Goal: Check status: Check status

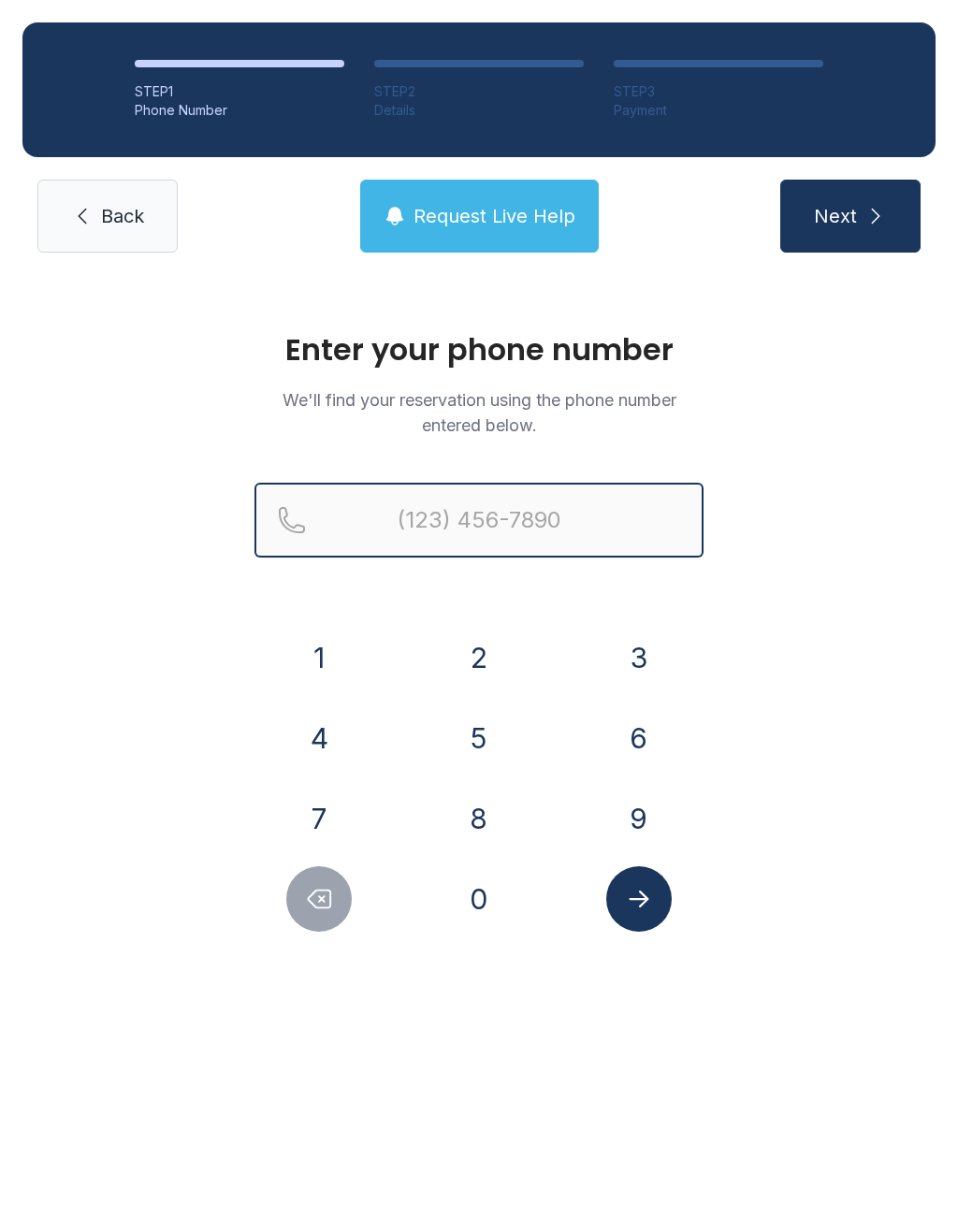
click at [540, 530] on input "Reservation phone number" at bounding box center [479, 520] width 449 height 75
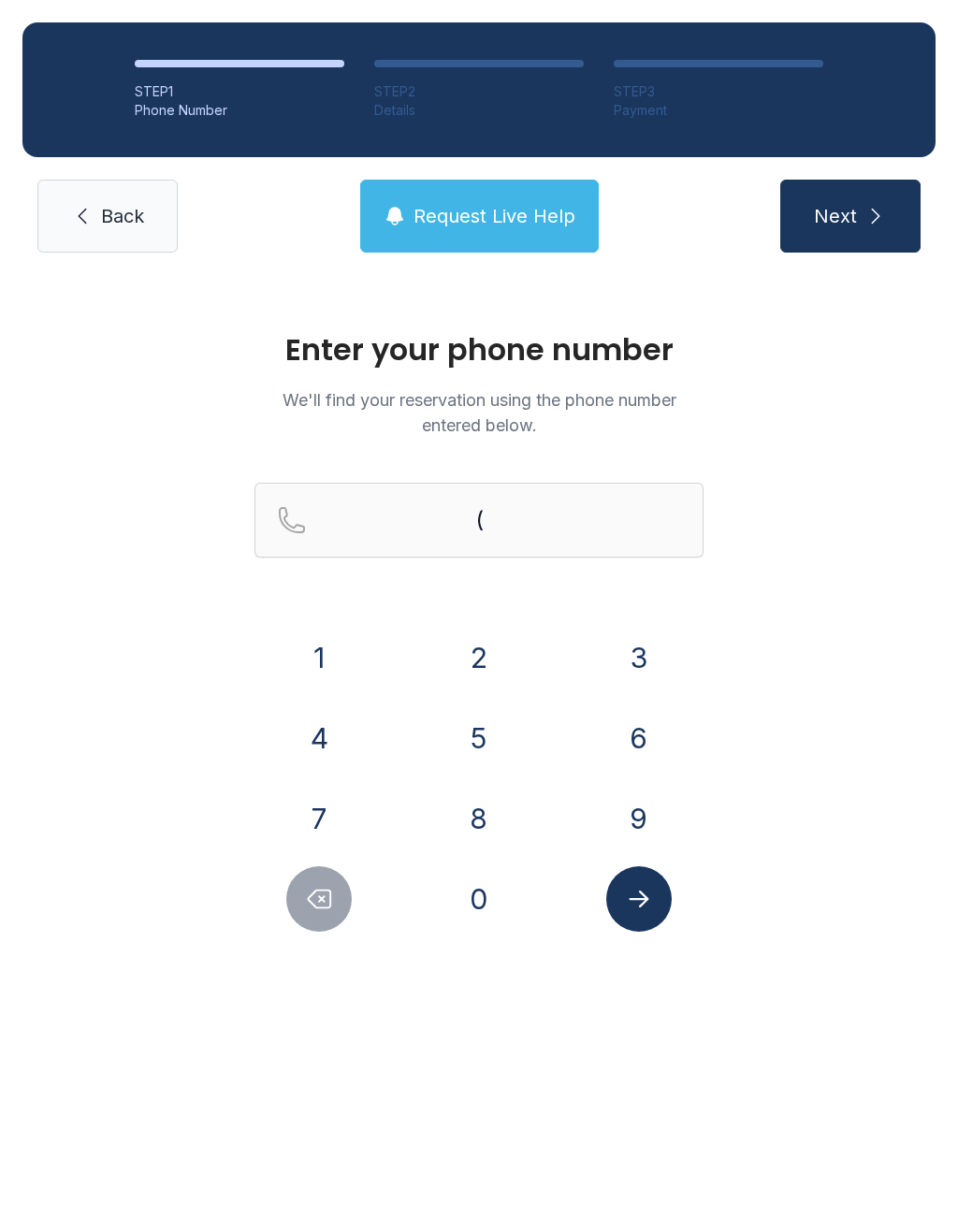
click at [633, 656] on button "3" at bounding box center [639, 657] width 66 height 66
click at [490, 658] on button "2" at bounding box center [478, 657] width 66 height 66
click at [319, 647] on button "1" at bounding box center [318, 657] width 66 height 66
click at [322, 734] on button "4" at bounding box center [318, 738] width 66 height 66
click at [325, 641] on button "1" at bounding box center [318, 657] width 66 height 66
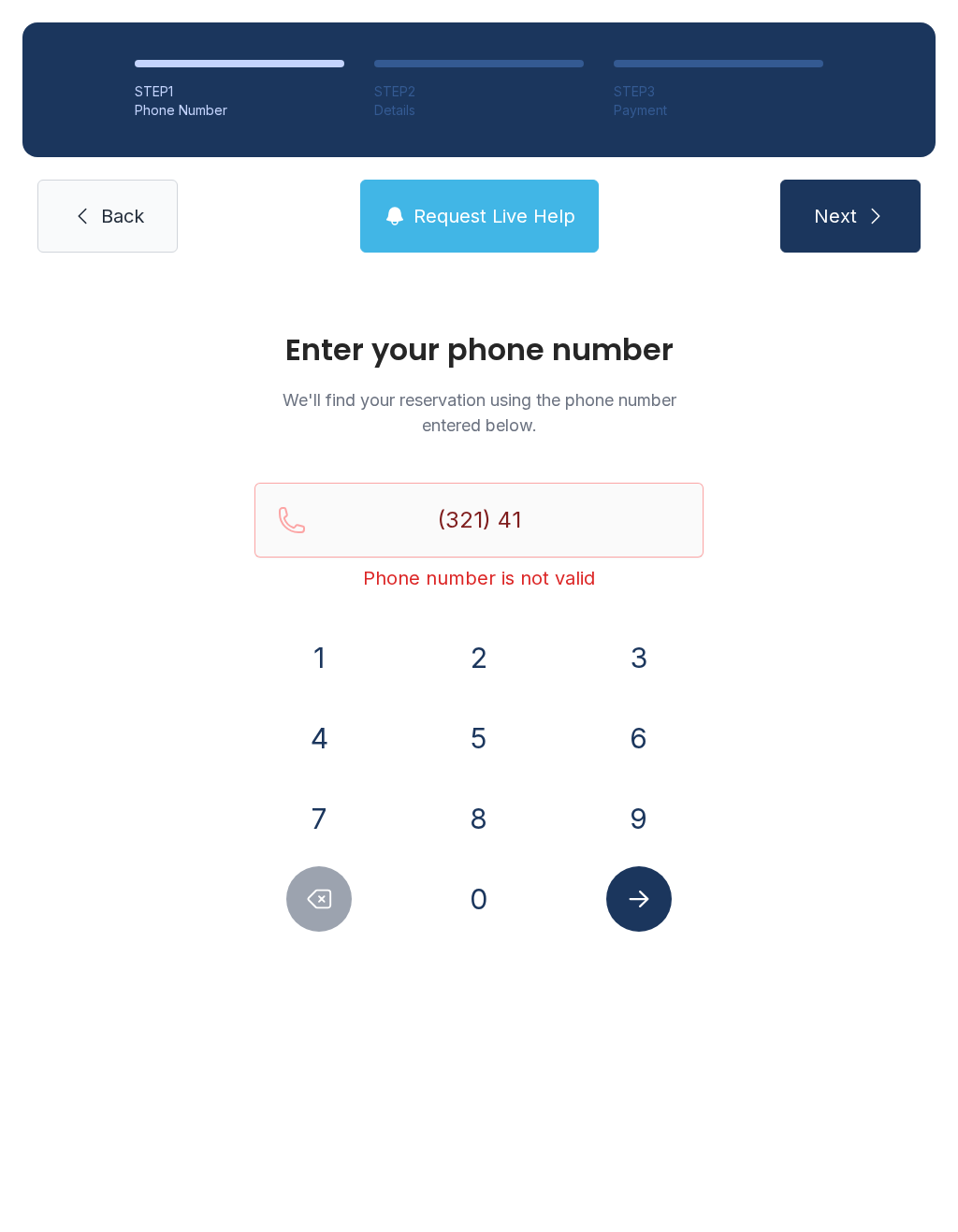
click at [661, 815] on button "9" at bounding box center [639, 818] width 66 height 66
click at [638, 816] on button "9" at bounding box center [639, 818] width 66 height 66
click at [647, 658] on button "3" at bounding box center [639, 657] width 66 height 66
click at [485, 820] on button "8" at bounding box center [478, 818] width 66 height 66
click at [324, 643] on button "1" at bounding box center [318, 657] width 66 height 66
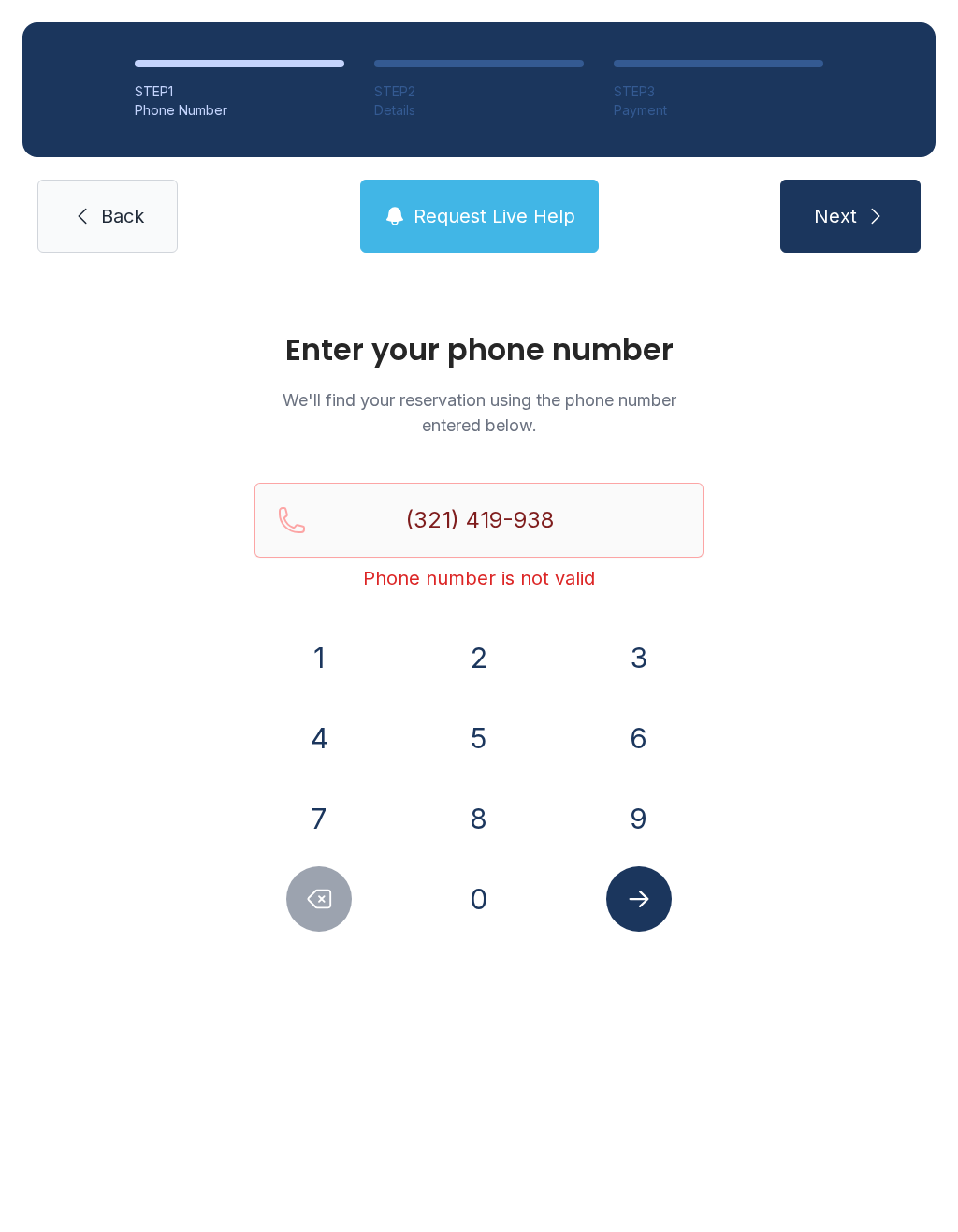
type input "[PHONE_NUMBER]"
click at [648, 895] on icon "Submit lookup form" at bounding box center [639, 899] width 29 height 29
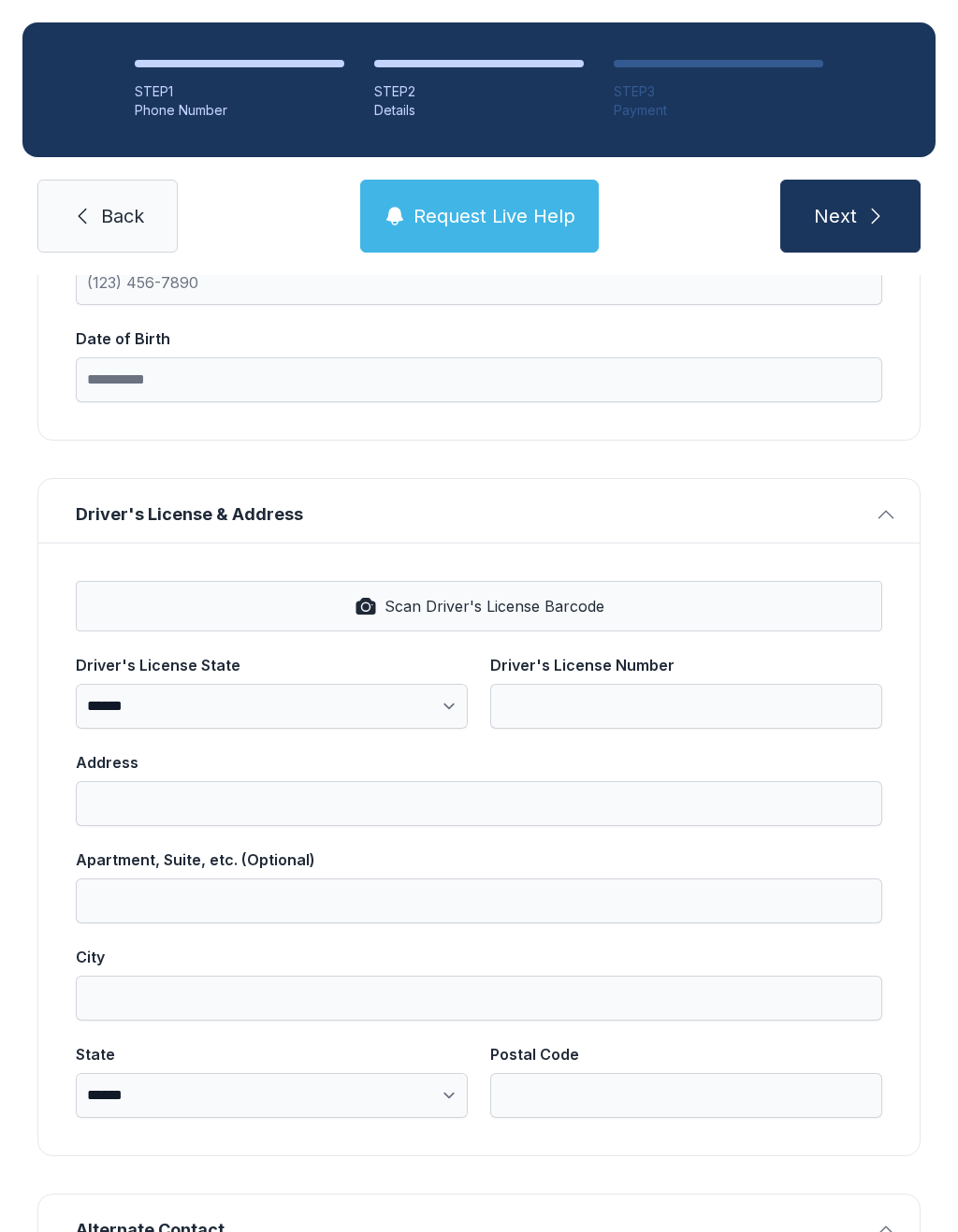
scroll to position [472, 0]
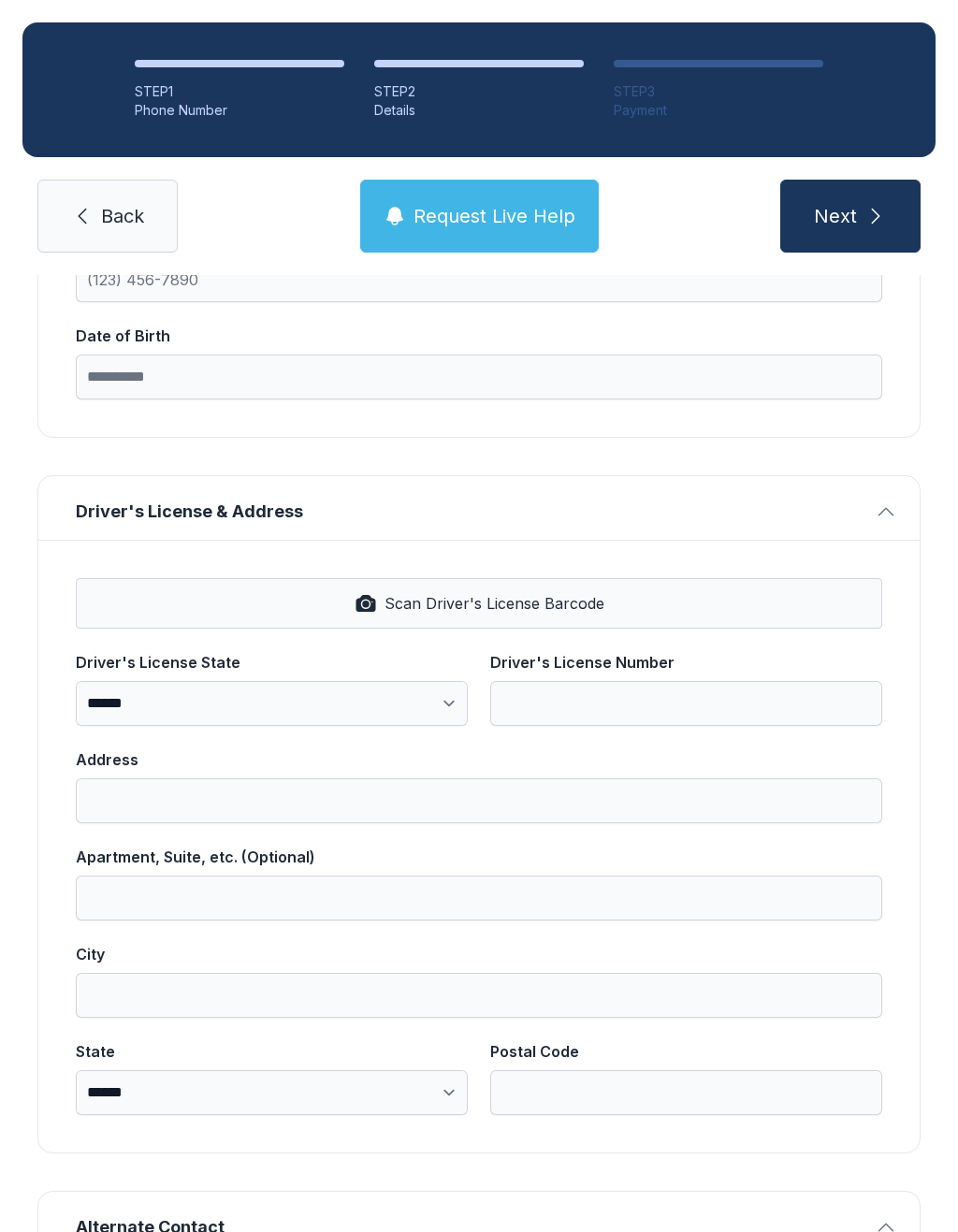
click at [529, 218] on span "Request Live Help" at bounding box center [494, 217] width 162 height 27
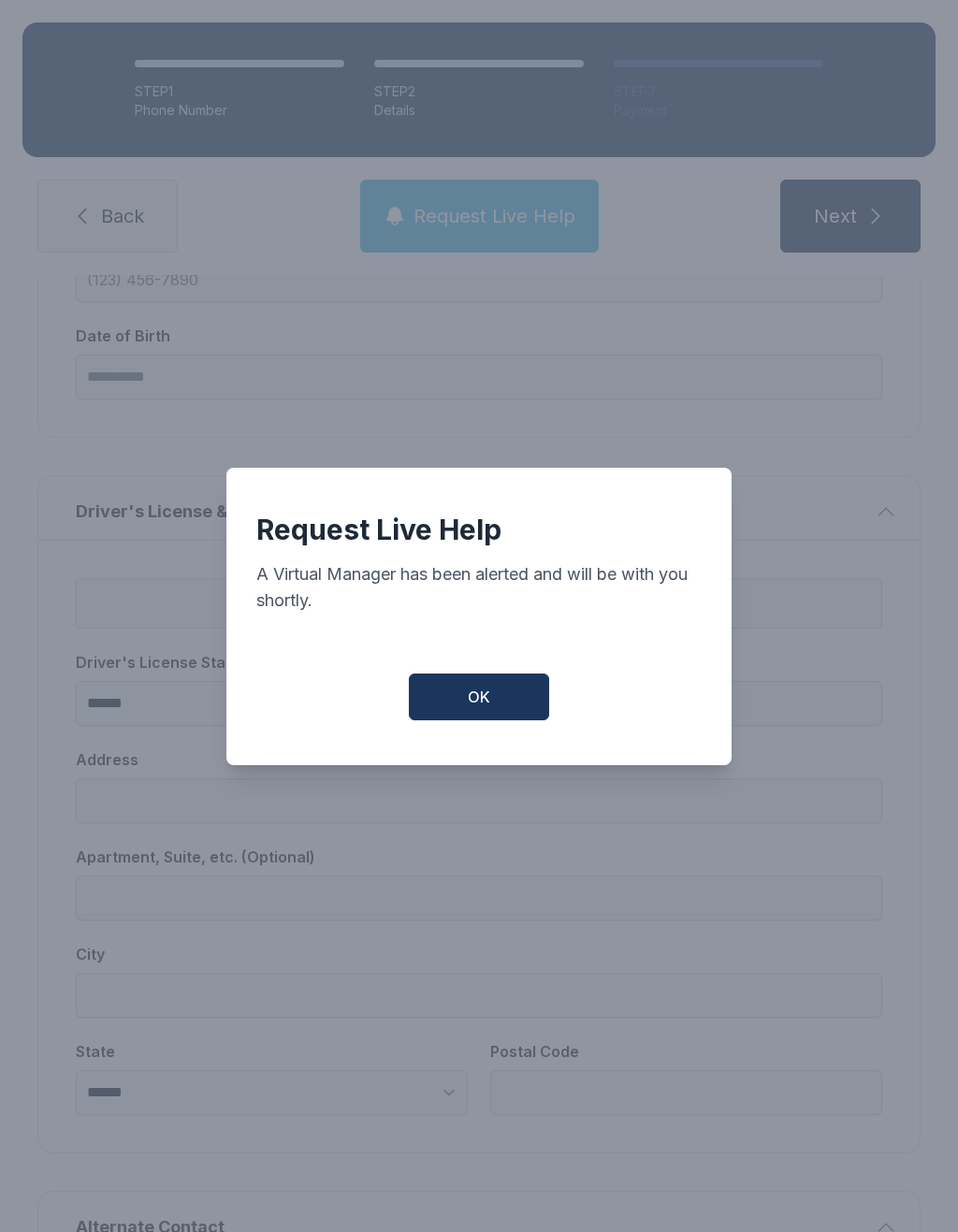
click at [498, 685] on button "OK" at bounding box center [479, 697] width 141 height 47
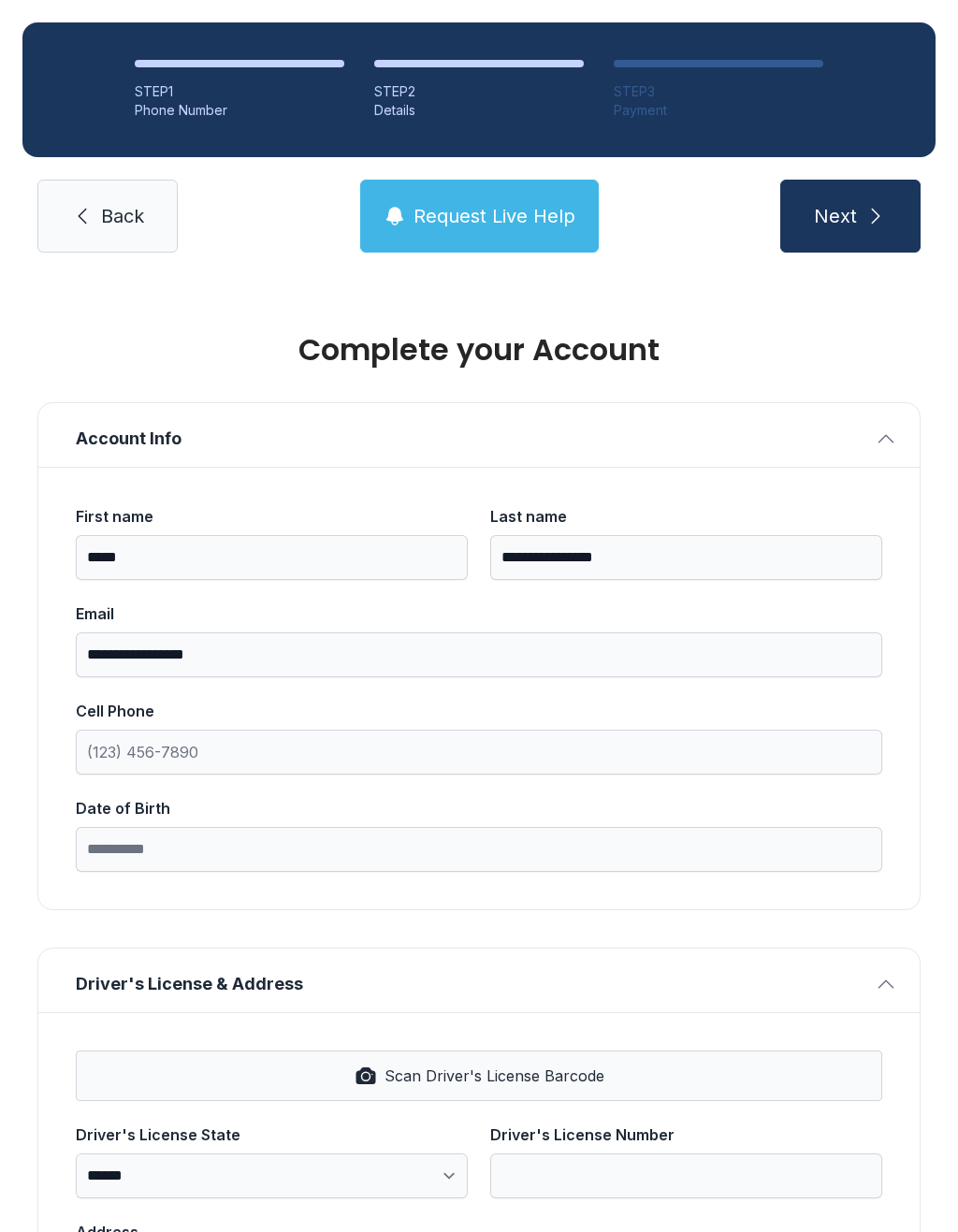
scroll to position [0, 0]
